Goal: Information Seeking & Learning: Learn about a topic

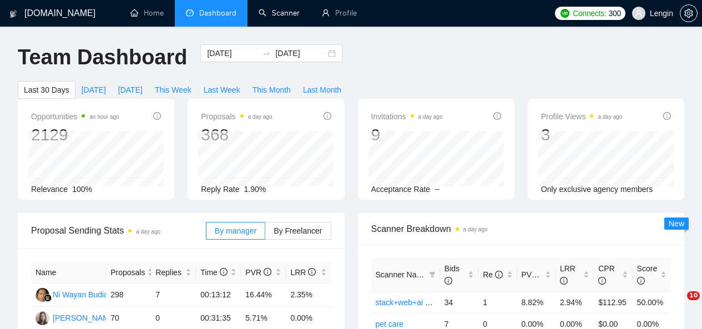
click at [263, 8] on link "Scanner" at bounding box center [279, 12] width 41 height 9
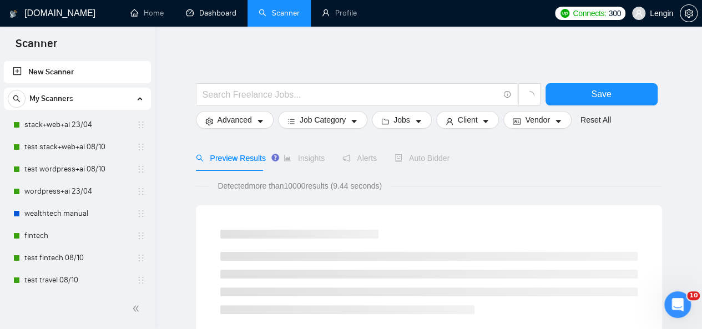
click at [198, 13] on link "Dashboard" at bounding box center [211, 12] width 50 height 9
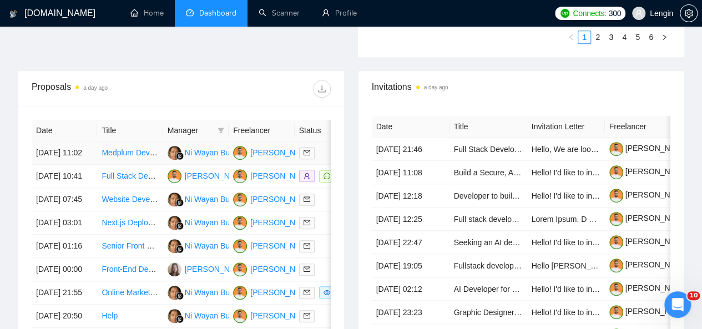
scroll to position [428, 0]
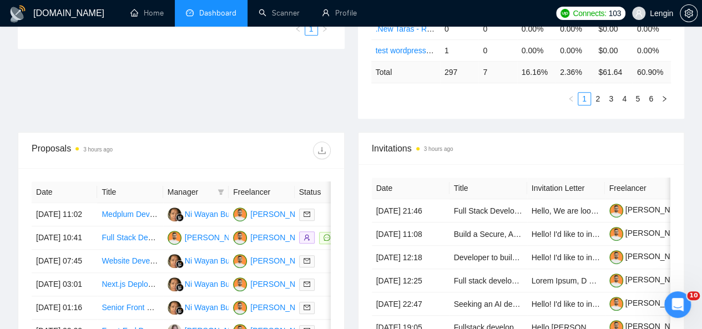
scroll to position [378, 0]
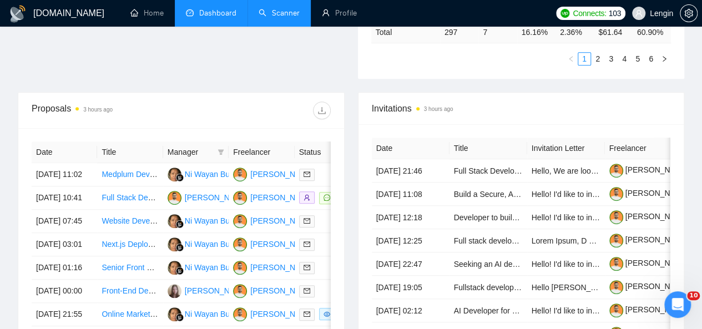
click at [282, 8] on link "Scanner" at bounding box center [279, 12] width 41 height 9
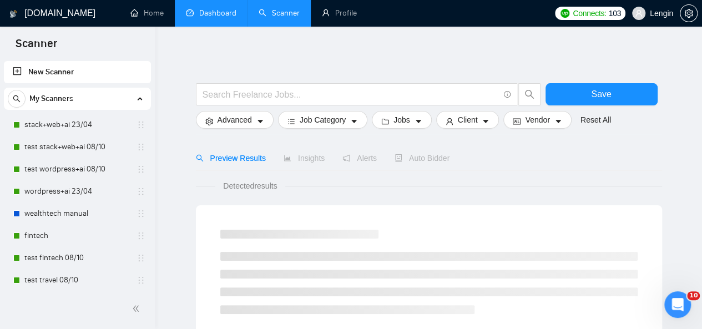
click at [199, 8] on link "Dashboard" at bounding box center [211, 12] width 50 height 9
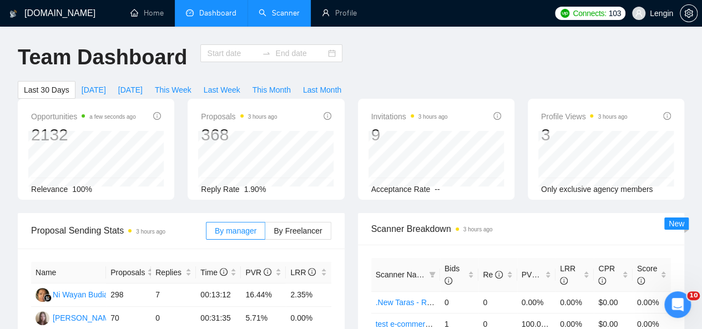
type input "[DATE]"
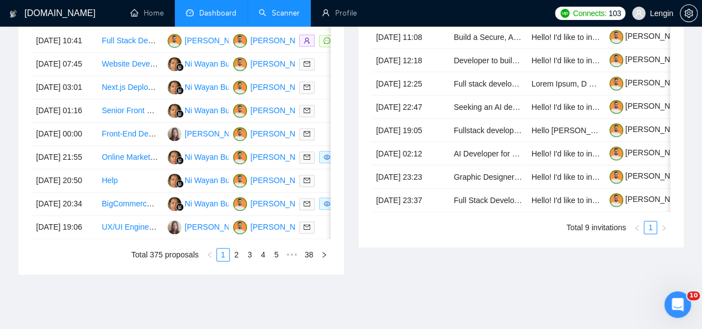
scroll to position [595, 0]
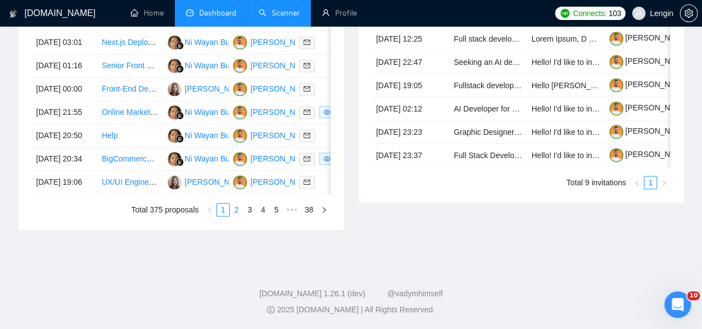
click at [239, 216] on link "2" at bounding box center [236, 210] width 12 height 12
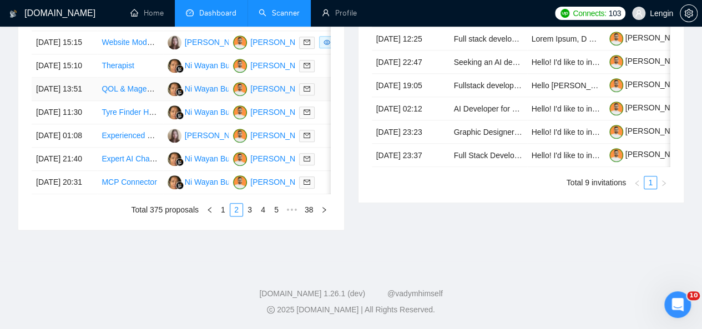
scroll to position [612, 0]
click at [246, 216] on link "3" at bounding box center [250, 210] width 12 height 12
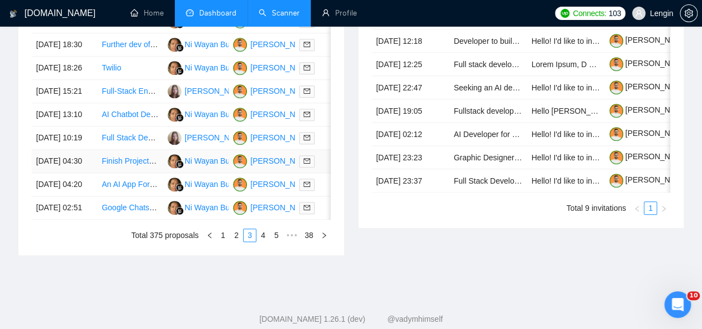
scroll to position [595, 0]
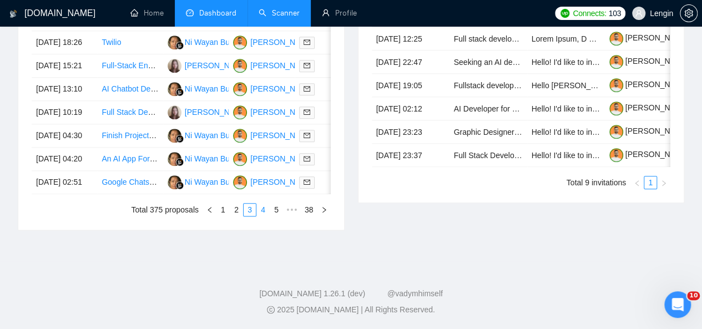
click at [265, 216] on link "4" at bounding box center [263, 210] width 12 height 12
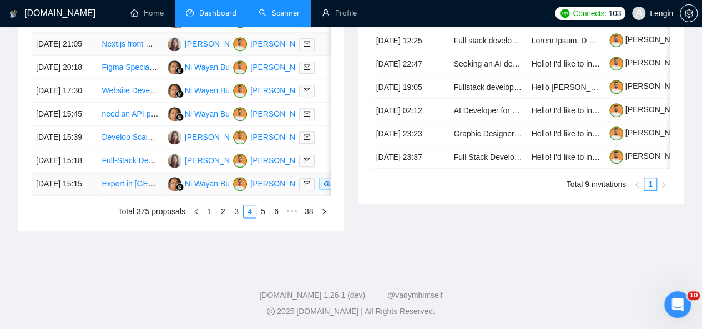
scroll to position [579, 0]
click at [263, 217] on link "5" at bounding box center [263, 211] width 12 height 12
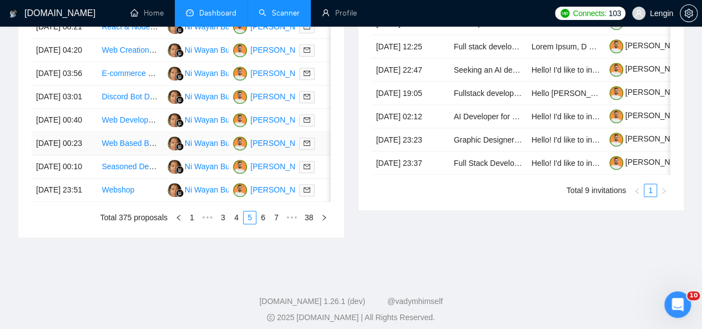
scroll to position [596, 0]
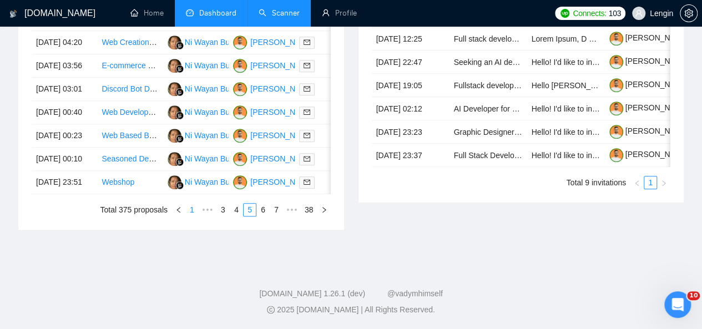
click at [191, 216] on link "1" at bounding box center [192, 210] width 12 height 12
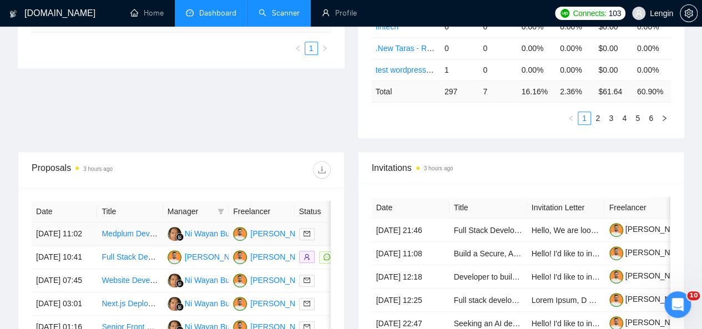
scroll to position [0, 0]
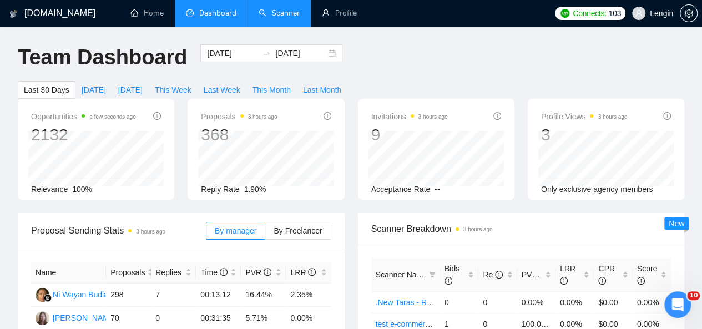
click at [278, 8] on link "Scanner" at bounding box center [279, 12] width 41 height 9
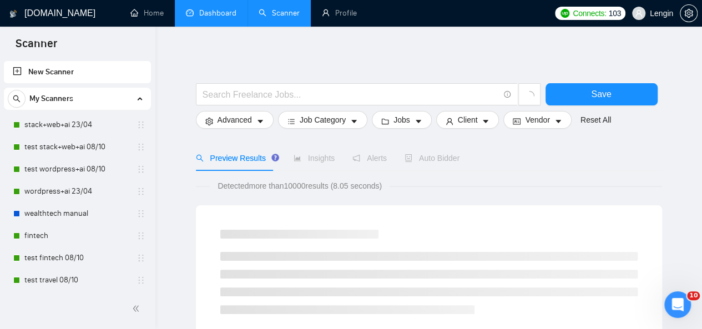
click at [236, 9] on link "Dashboard" at bounding box center [211, 12] width 50 height 9
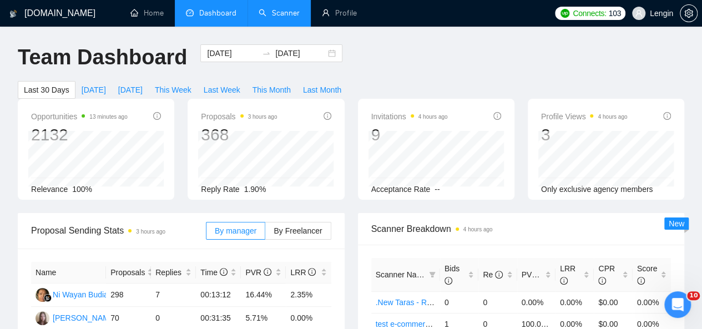
click at [271, 11] on link "Scanner" at bounding box center [279, 12] width 41 height 9
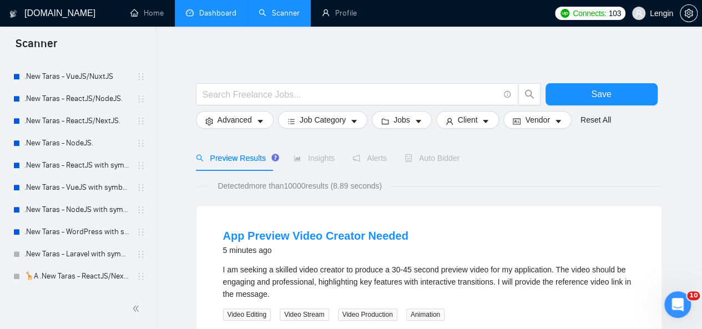
scroll to position [538, 0]
click at [218, 18] on link "Dashboard" at bounding box center [211, 12] width 50 height 9
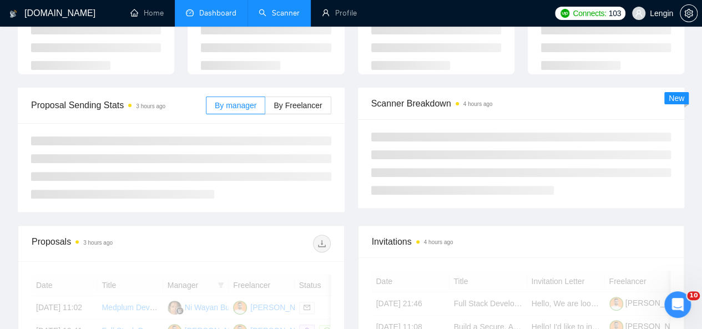
scroll to position [103, 0]
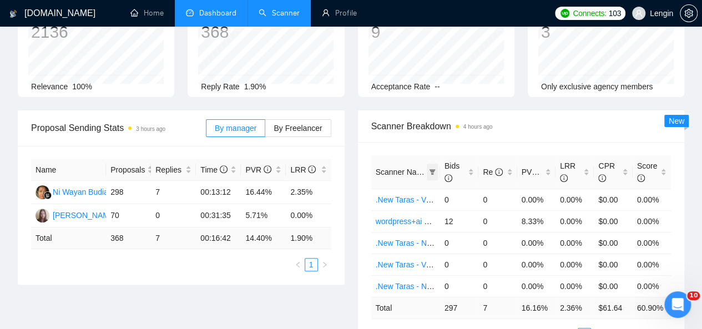
click at [431, 164] on span at bounding box center [432, 172] width 11 height 17
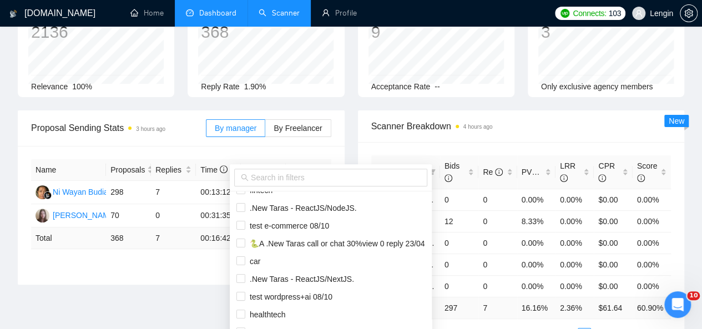
scroll to position [155, 0]
click at [285, 236] on span "🐍A .New Taras call or chat 30%view 0 reply 23/04" at bounding box center [330, 242] width 189 height 12
checkbox input "true"
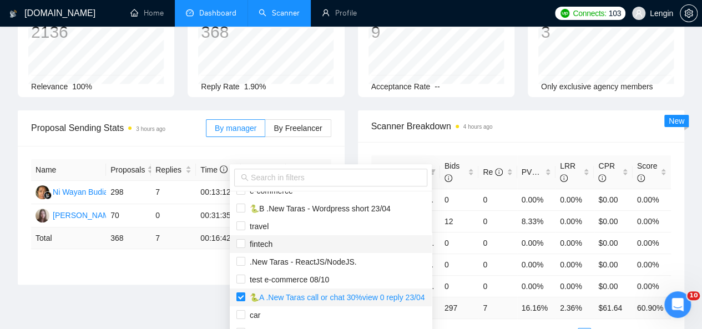
scroll to position [97, 0]
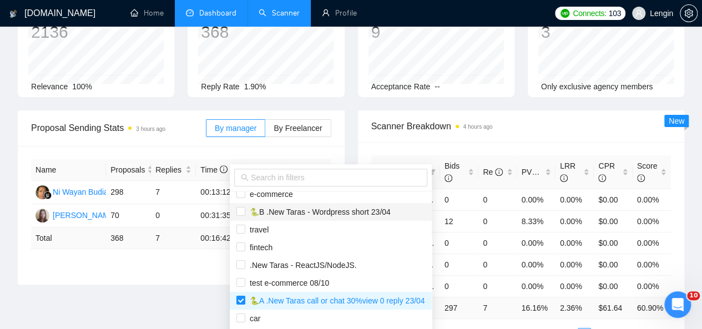
click at [264, 211] on span "🐍B .New Taras - Wordpress short 23/04" at bounding box center [317, 212] width 145 height 9
checkbox input "true"
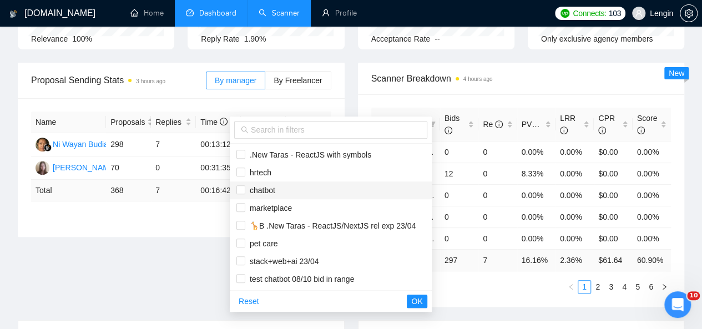
scroll to position [151, 0]
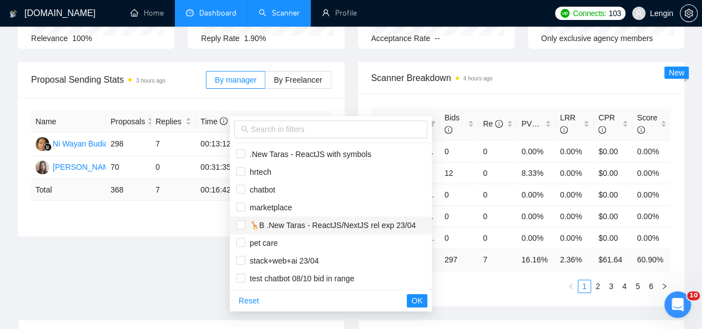
click at [303, 228] on span "🦒B .New Taras - ReactJS/NextJS rel exp 23/04" at bounding box center [330, 225] width 170 height 9
checkbox input "true"
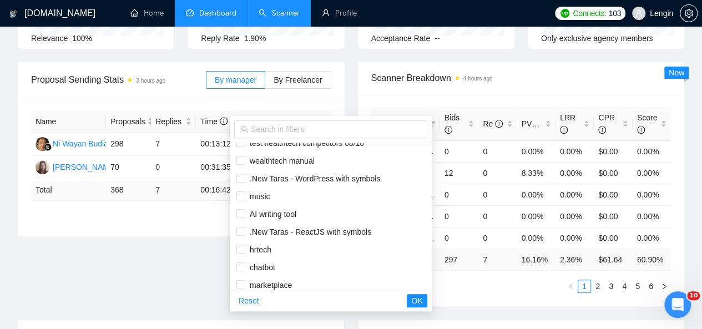
scroll to position [294, 0]
click at [422, 300] on span "OK" at bounding box center [416, 301] width 11 height 12
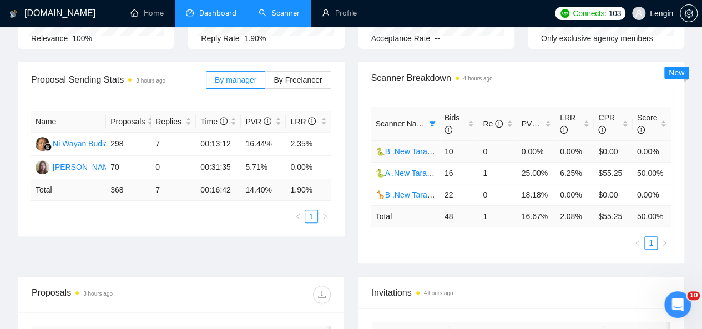
scroll to position [270, 0]
click at [470, 112] on div "Bids" at bounding box center [458, 124] width 29 height 24
click at [296, 234] on div "Proposal Sending Stats 3 hours ago By manager By Freelancer Name Proposals Repl…" at bounding box center [351, 169] width 680 height 214
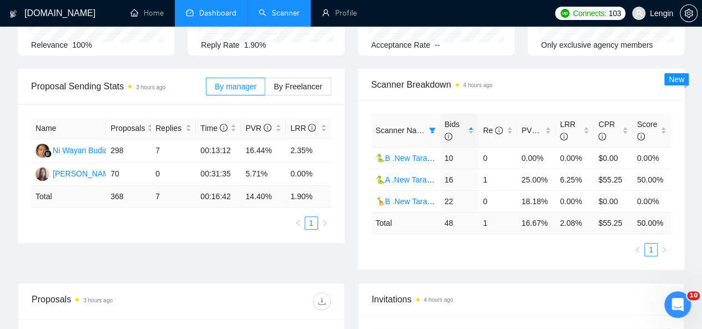
click at [319, 247] on div "Proposal Sending Stats 3 hours ago By manager By Freelancer Name Proposals Repl…" at bounding box center [351, 176] width 680 height 214
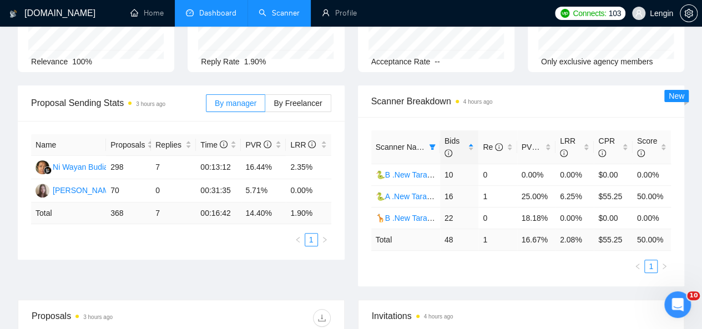
scroll to position [0, 0]
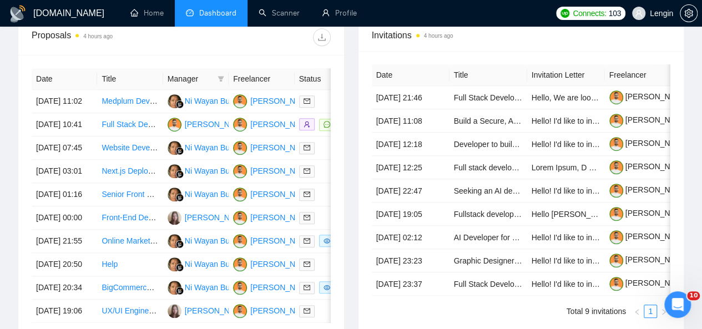
scroll to position [458, 0]
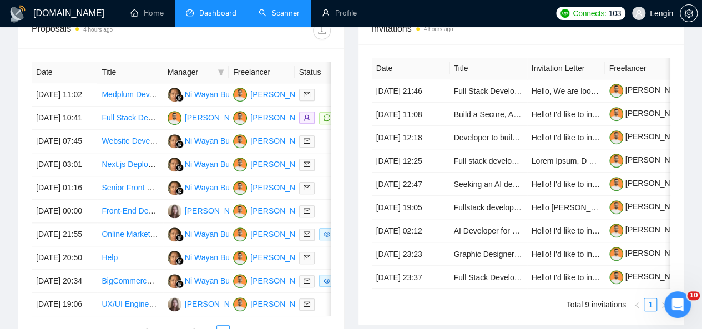
click at [265, 8] on link "Scanner" at bounding box center [279, 12] width 41 height 9
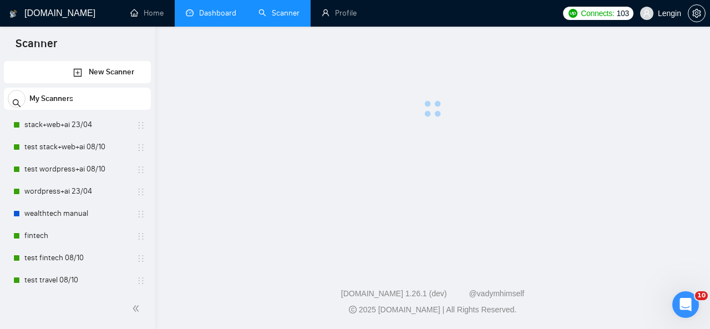
click at [215, 16] on link "Dashboard" at bounding box center [211, 12] width 50 height 9
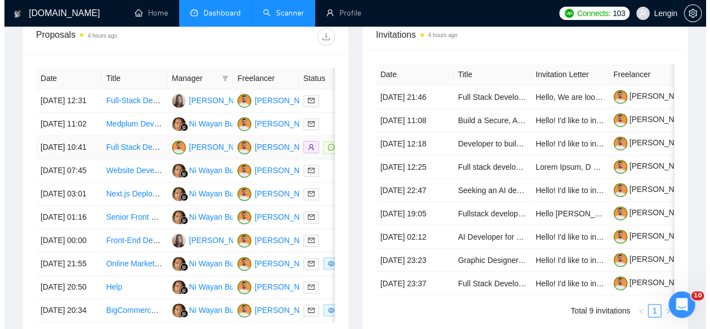
scroll to position [426, 0]
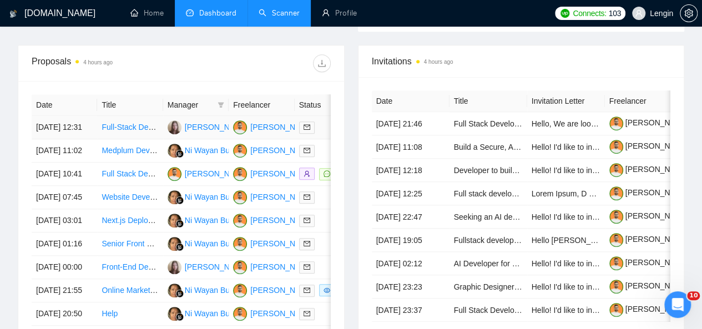
click at [149, 122] on td "Full-Stack Developer for Live SaaS Tool (Vercel, AI Integrations)" at bounding box center [129, 127] width 65 height 23
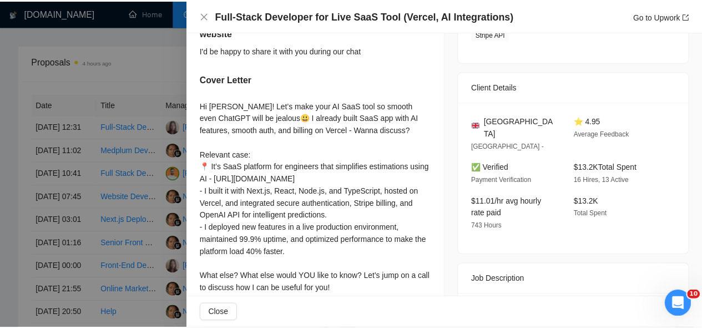
scroll to position [246, 0]
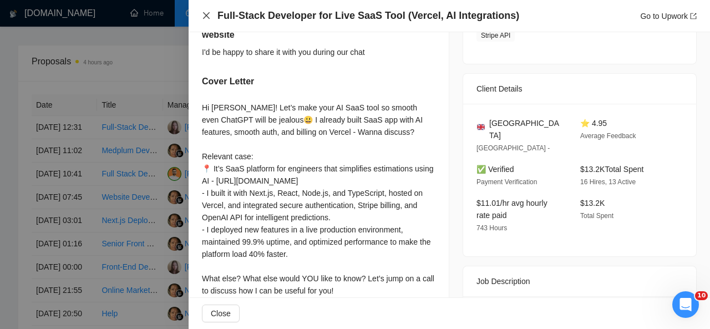
click at [207, 19] on icon "close" at bounding box center [206, 15] width 9 height 9
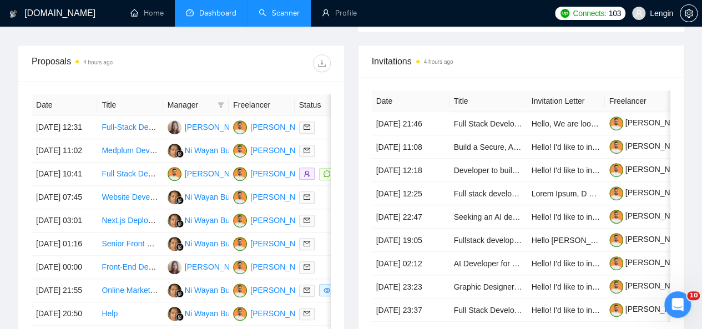
scroll to position [0, 0]
